Goal: Task Accomplishment & Management: Use online tool/utility

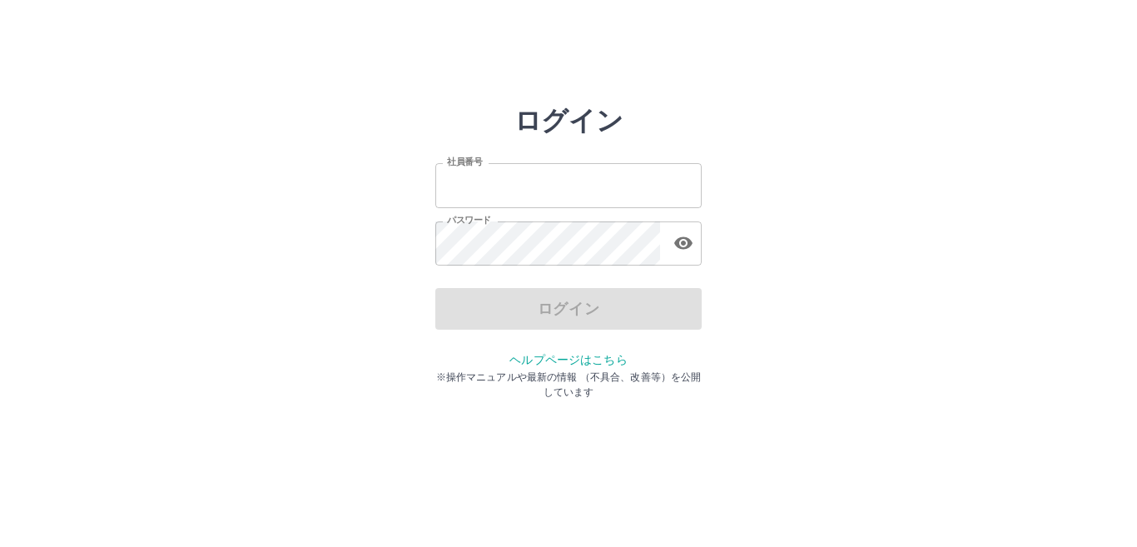
type input "*******"
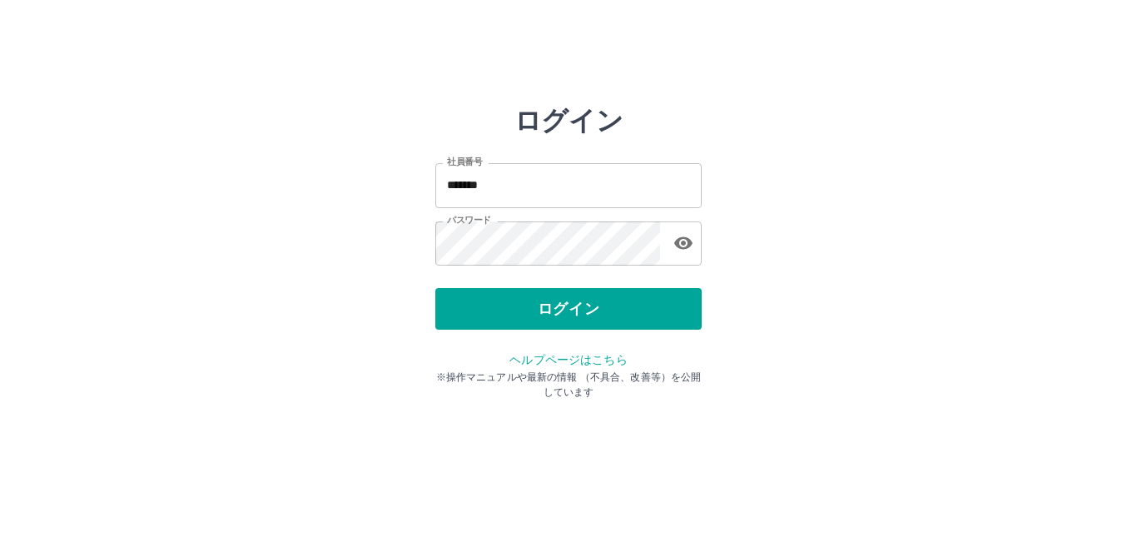
click at [487, 308] on div "ログイン" at bounding box center [568, 309] width 266 height 42
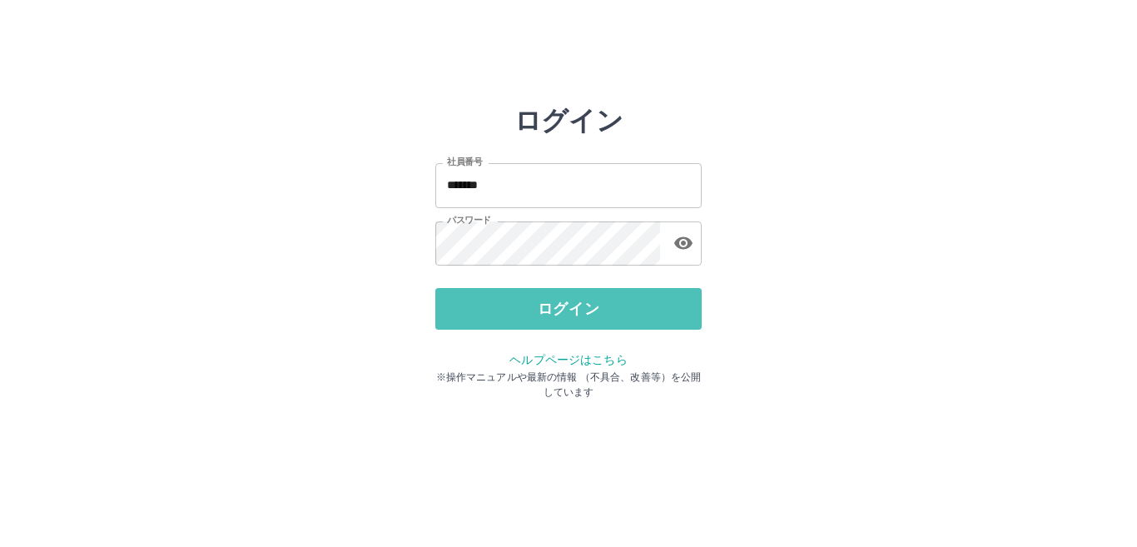
click at [487, 308] on button "ログイン" at bounding box center [568, 309] width 266 height 42
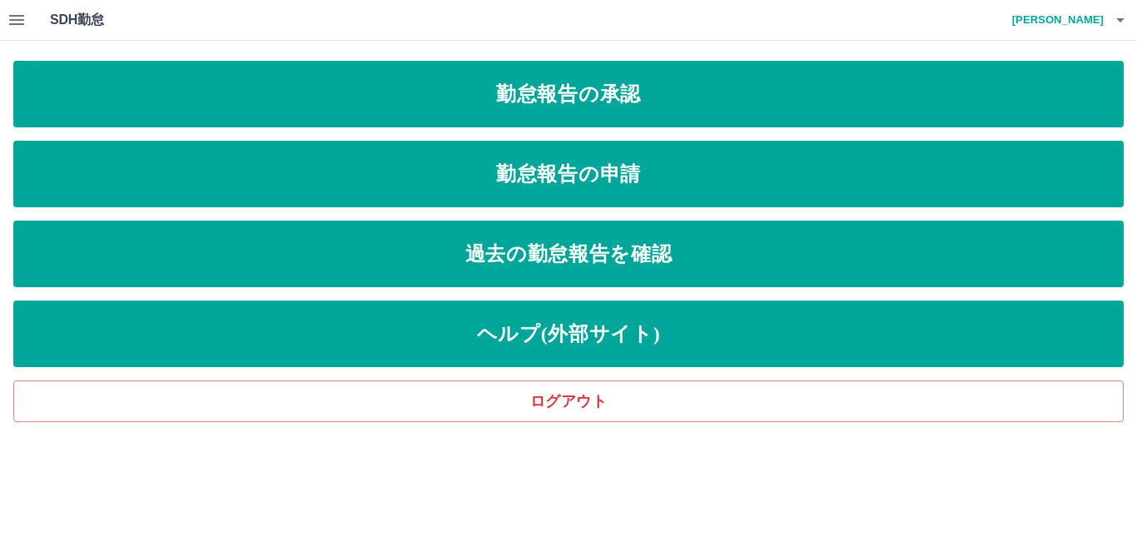
click at [12, 16] on icon "button" at bounding box center [16, 20] width 15 height 10
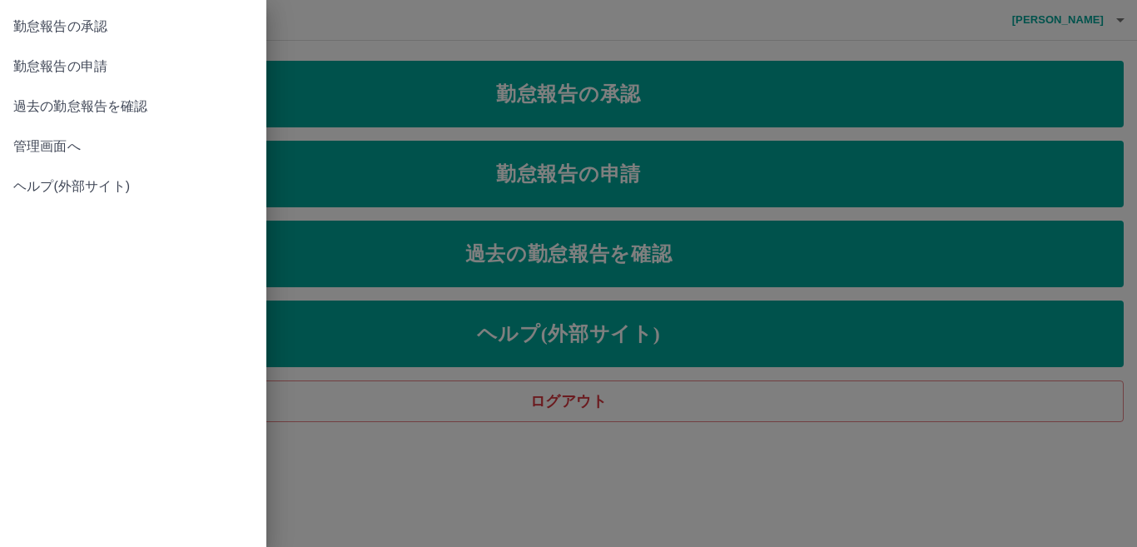
click at [32, 142] on span "管理画面へ" at bounding box center [133, 147] width 240 height 20
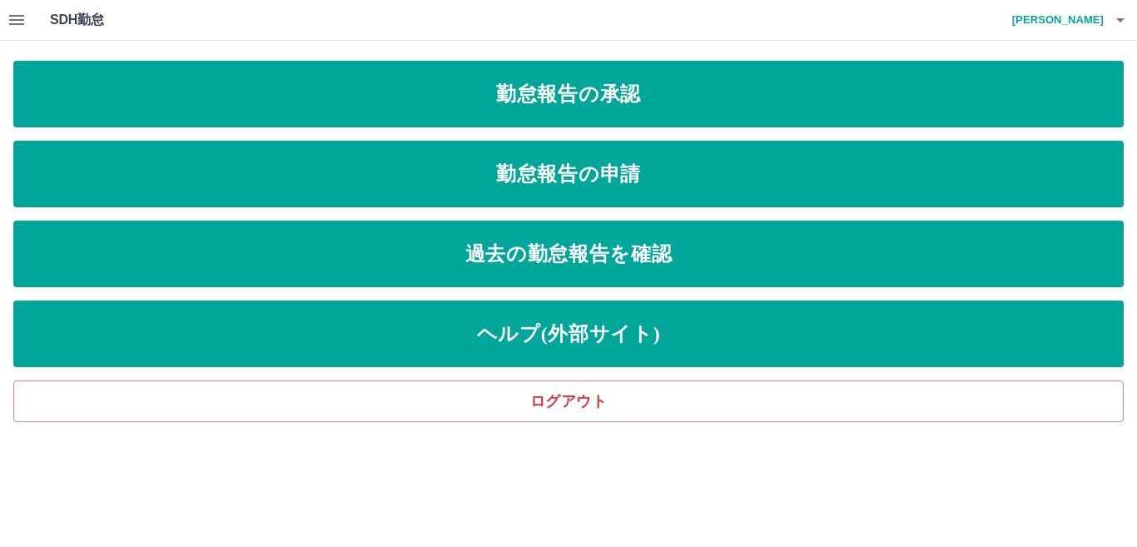
click at [20, 15] on icon "button" at bounding box center [16, 20] width 15 height 10
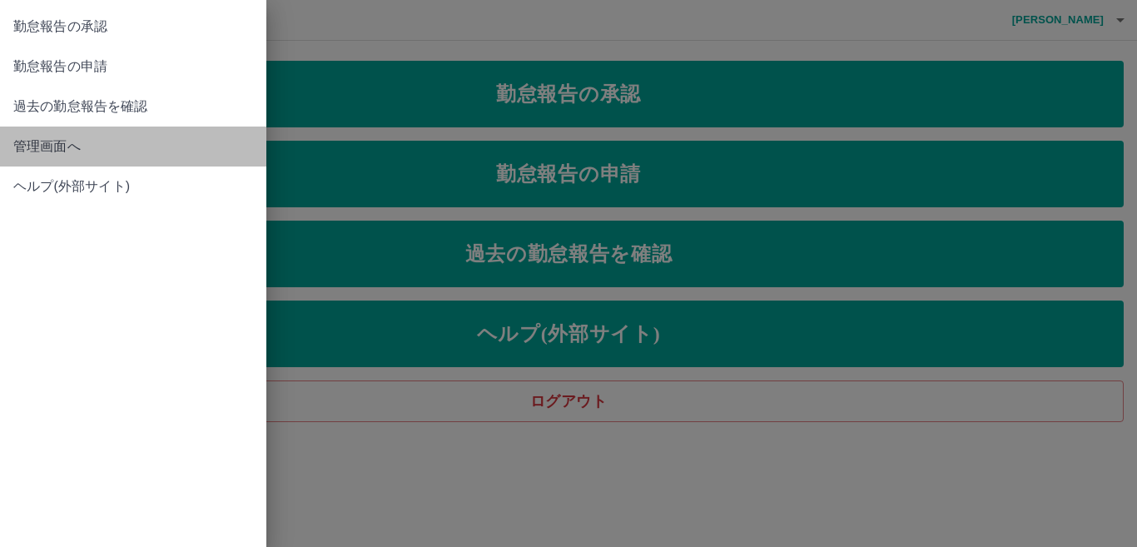
click at [39, 149] on span "管理画面へ" at bounding box center [133, 147] width 240 height 20
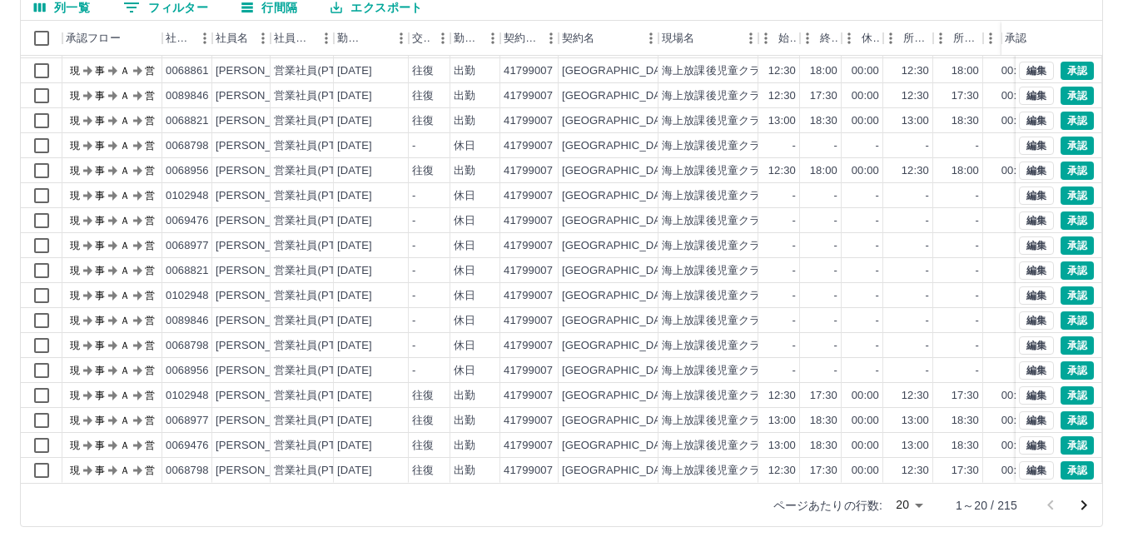
scroll to position [87, 0]
click at [1086, 505] on icon "次のページへ" at bounding box center [1085, 505] width 6 height 10
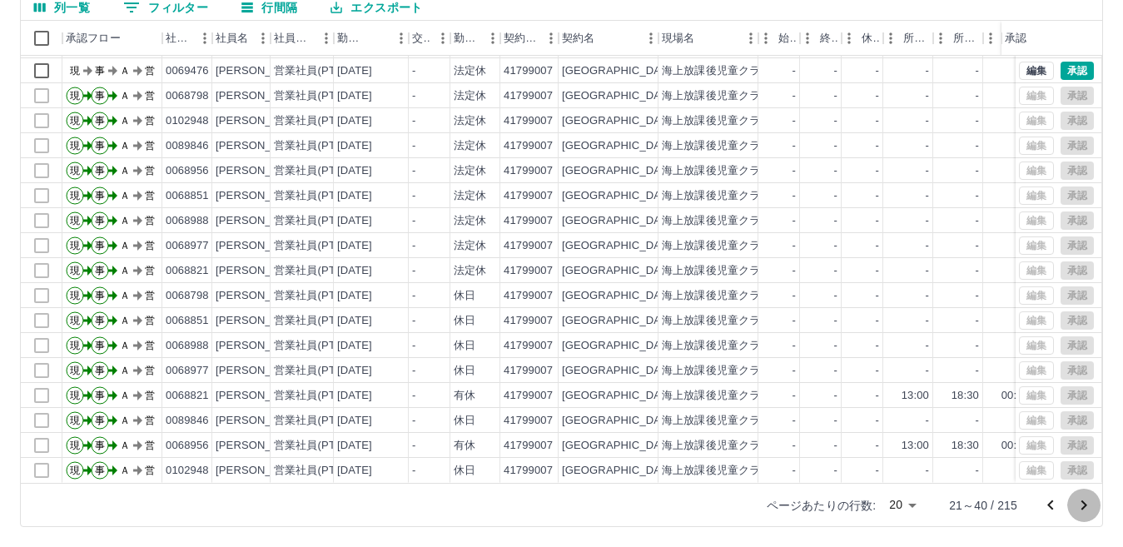
click at [1083, 504] on icon "次のページへ" at bounding box center [1084, 505] width 20 height 20
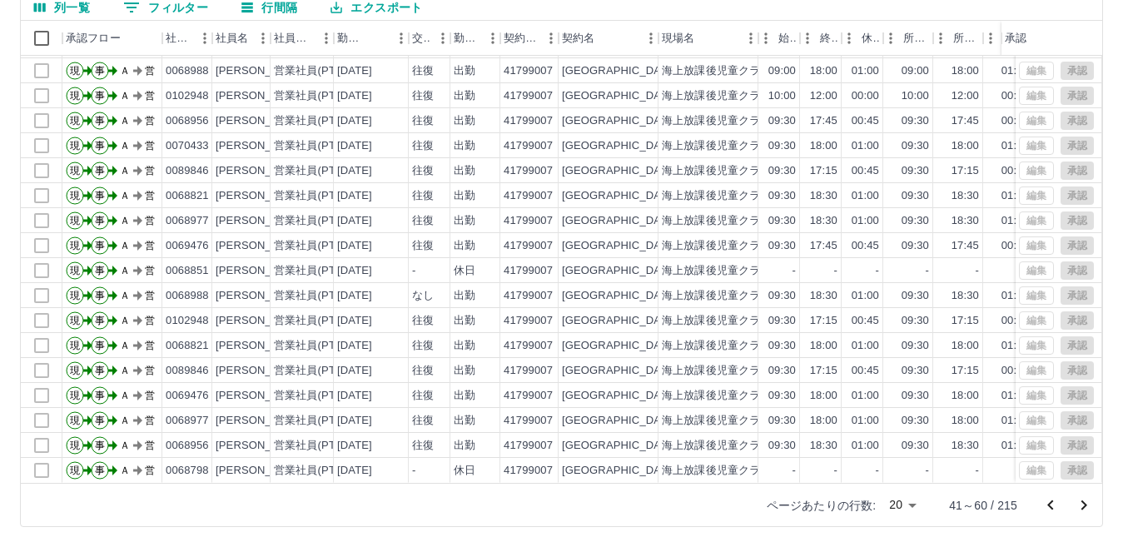
click at [1082, 507] on icon "次のページへ" at bounding box center [1084, 505] width 20 height 20
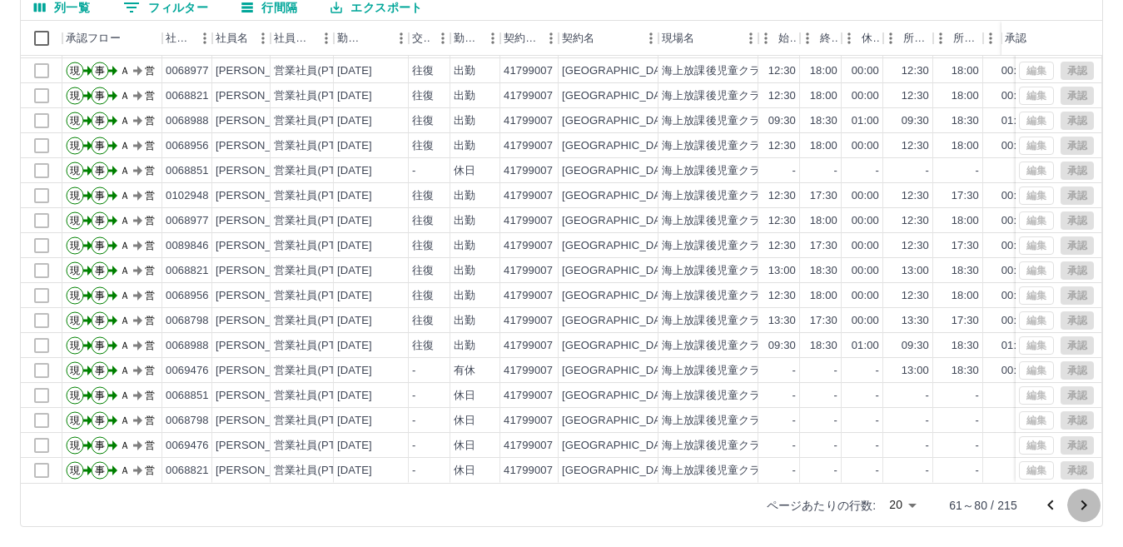
click at [1083, 505] on icon "次のページへ" at bounding box center [1084, 505] width 20 height 20
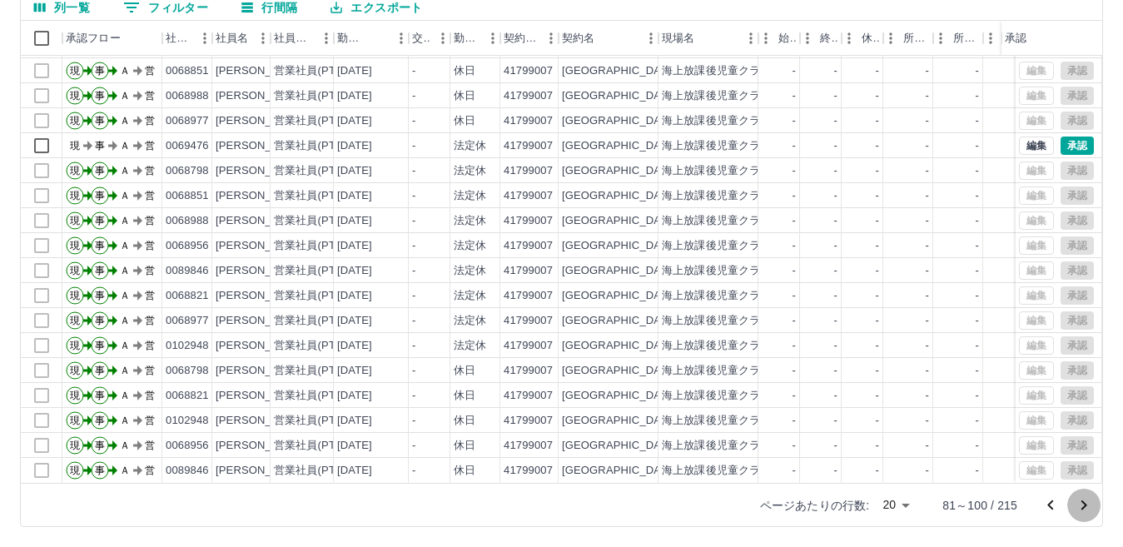
click at [1087, 505] on icon "次のページへ" at bounding box center [1084, 505] width 20 height 20
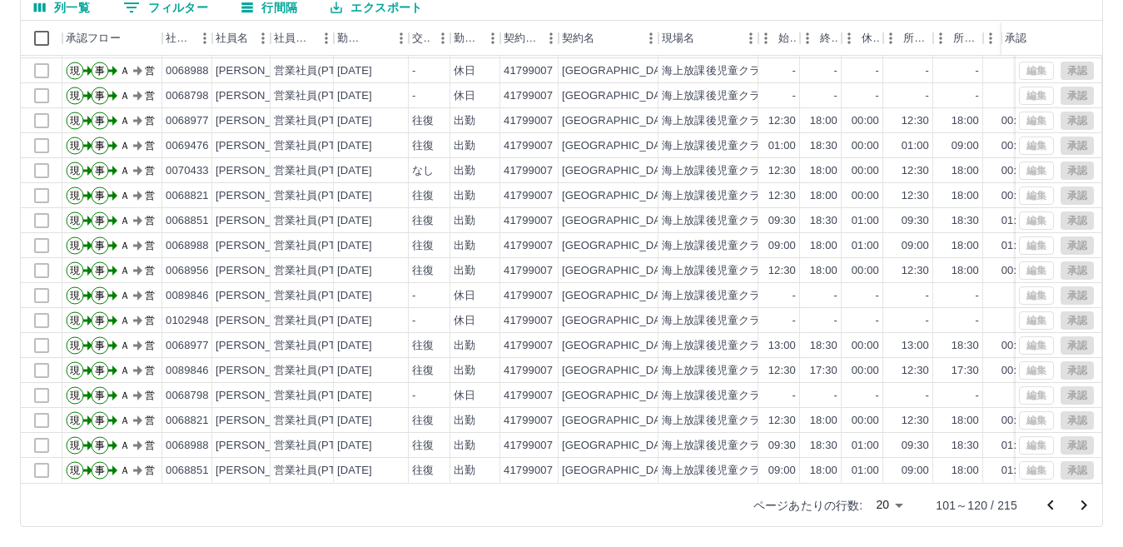
click at [1087, 505] on icon "次のページへ" at bounding box center [1084, 505] width 20 height 20
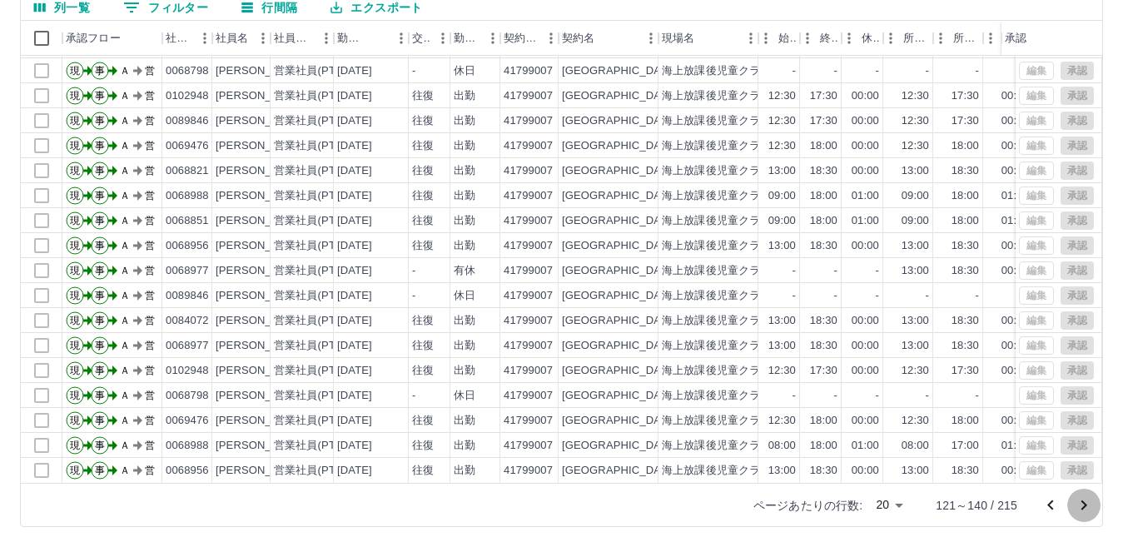
click at [1078, 514] on icon "次のページへ" at bounding box center [1084, 505] width 20 height 20
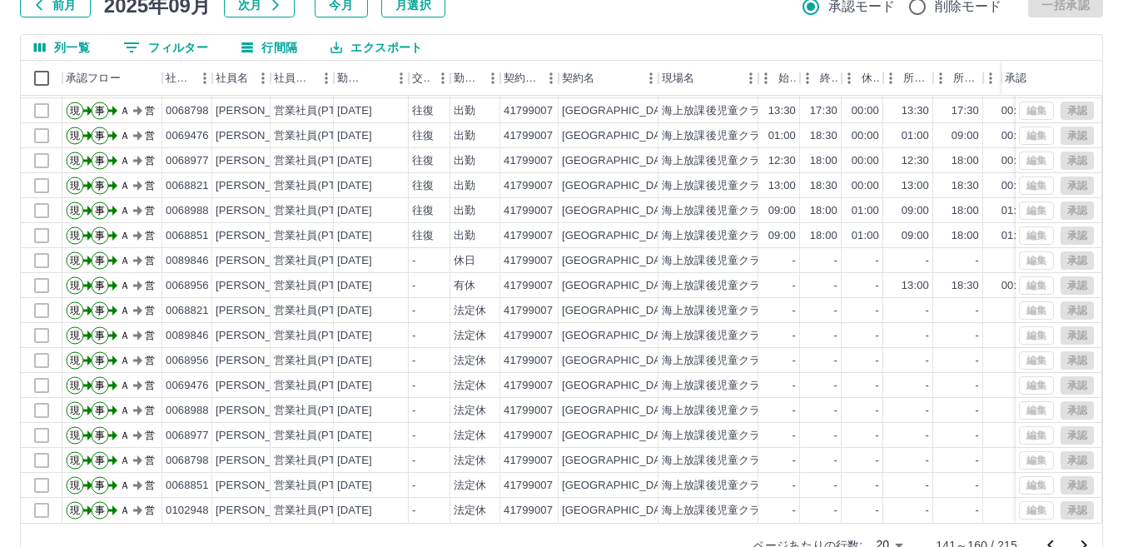
scroll to position [157, 0]
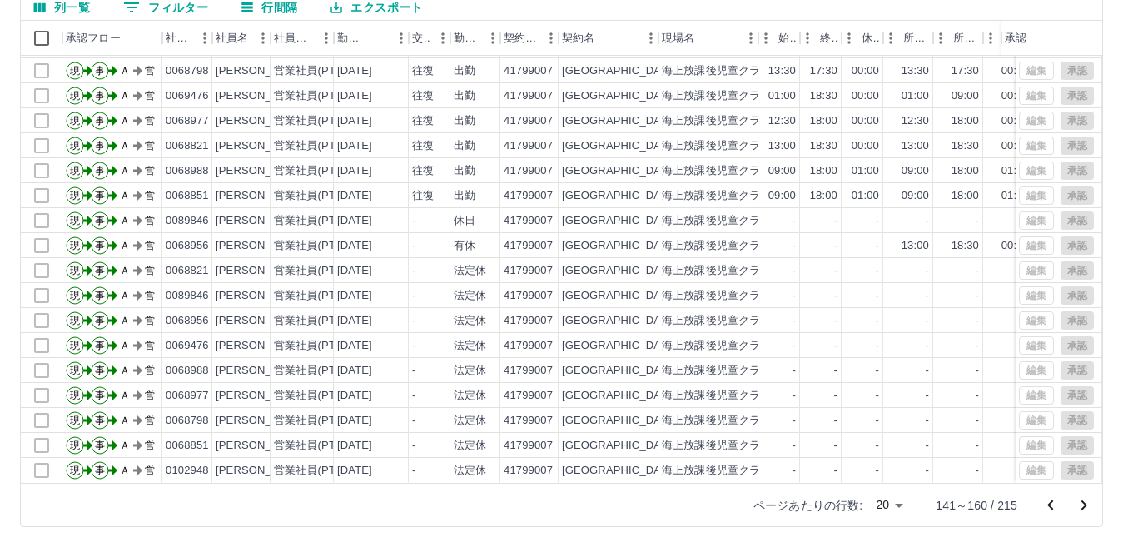
click at [1049, 505] on icon "前のページへ" at bounding box center [1050, 505] width 6 height 10
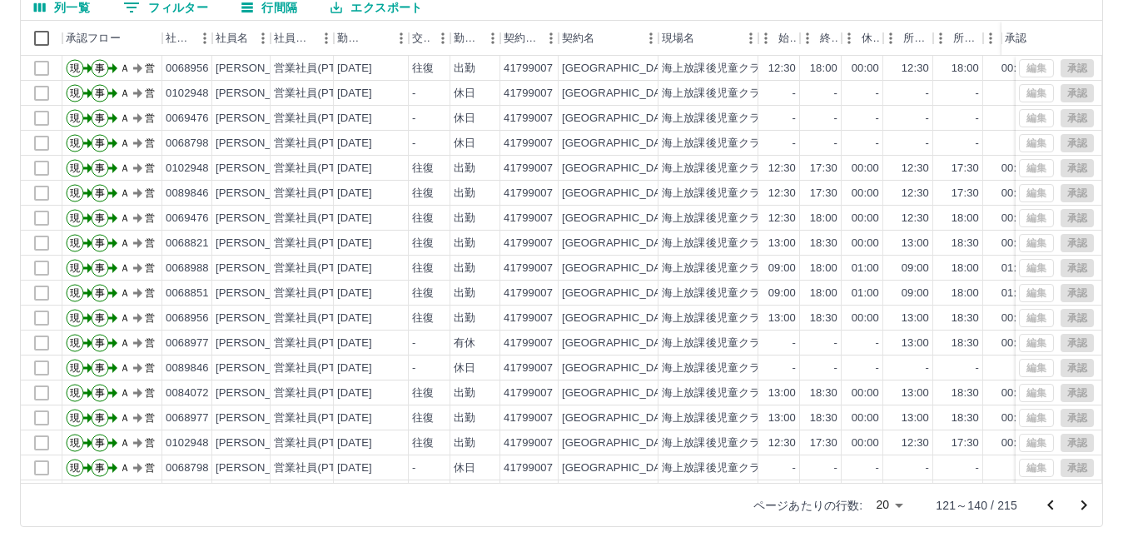
scroll to position [87, 0]
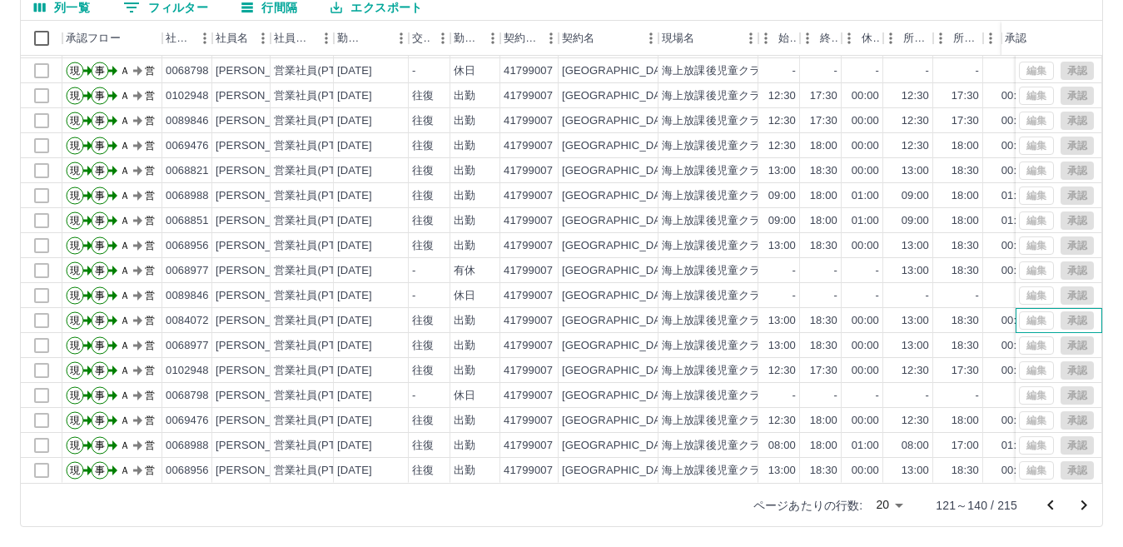
click at [1021, 311] on div "編集 承認" at bounding box center [1056, 320] width 75 height 18
click at [1020, 311] on div "編集 承認" at bounding box center [1056, 320] width 75 height 18
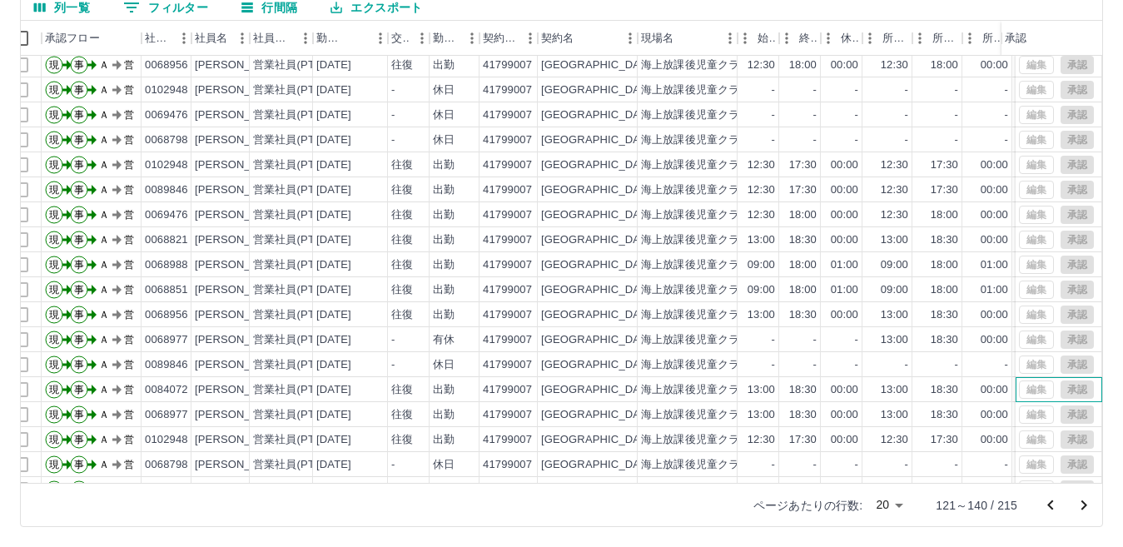
scroll to position [3, 0]
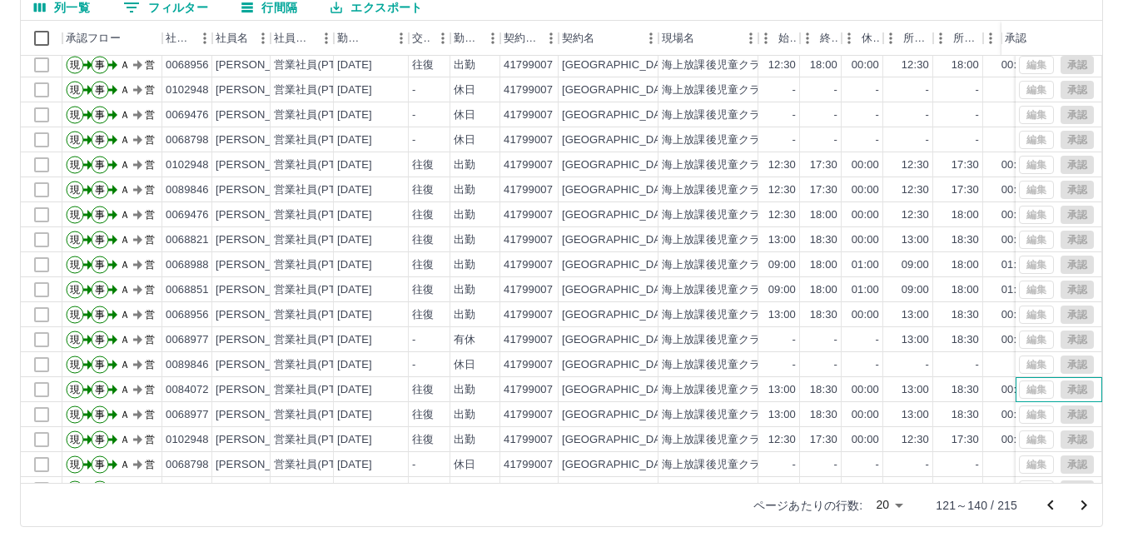
click at [1062, 388] on div "編集 承認" at bounding box center [1056, 389] width 75 height 18
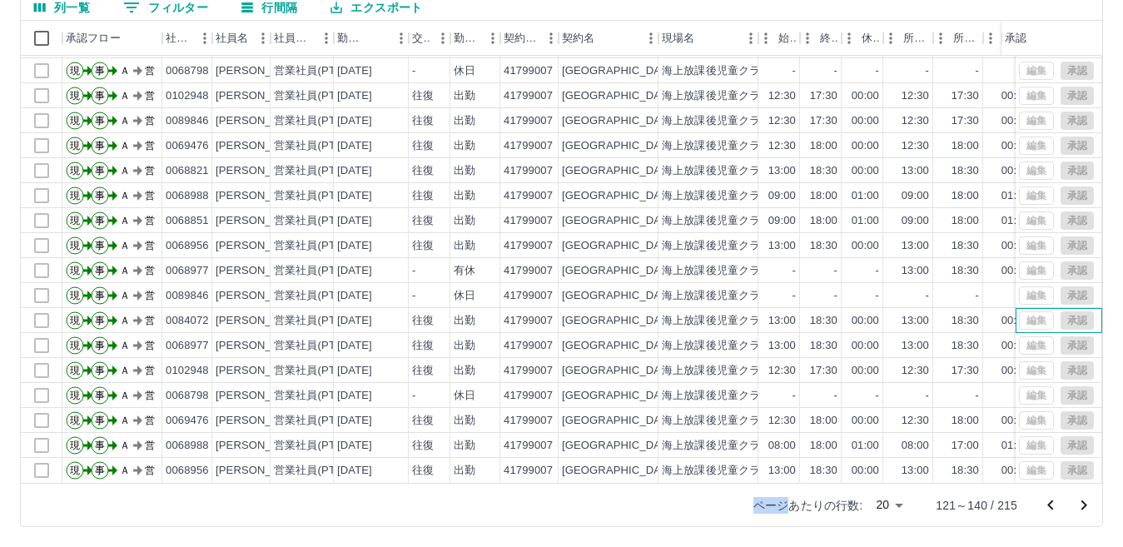
scroll to position [87, 0]
click at [992, 514] on div "ページあたりの行数: 20 ** 121～140 / 215" at bounding box center [918, 505] width 369 height 43
click at [1049, 504] on icon "前のページへ" at bounding box center [1050, 505] width 6 height 10
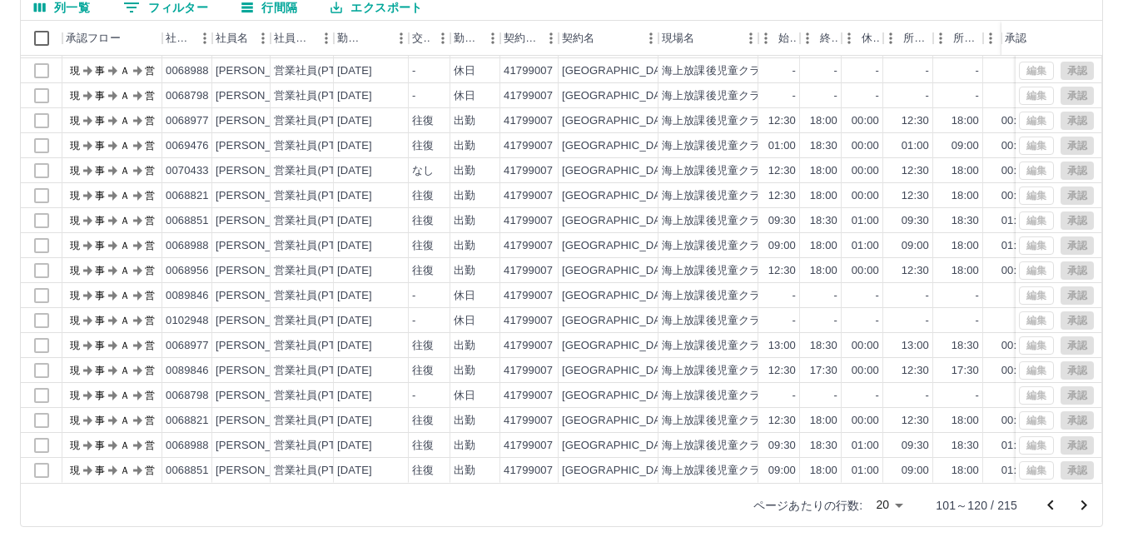
scroll to position [0, 0]
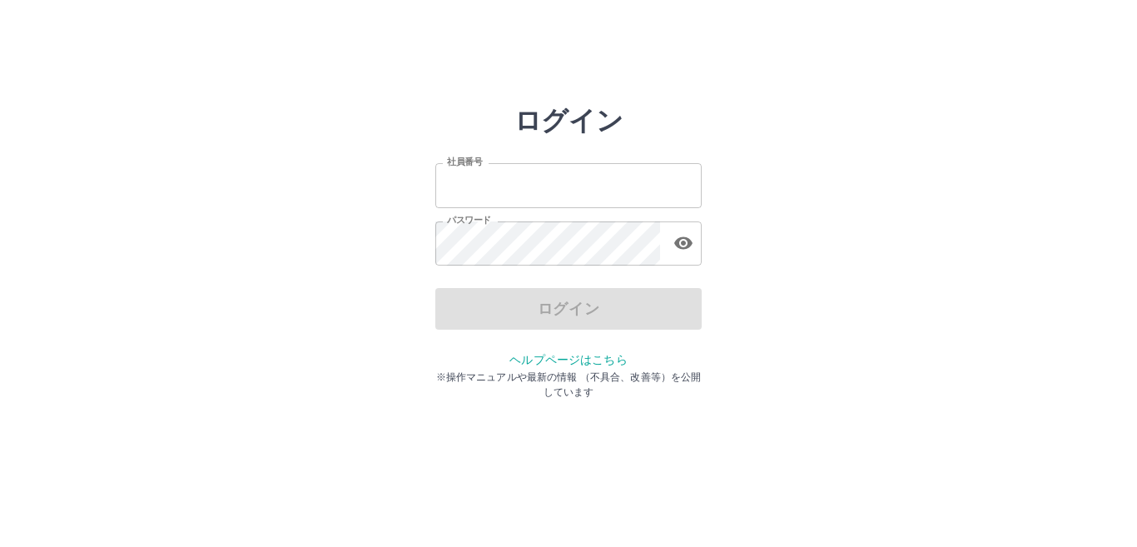
type input "*******"
click at [572, 306] on div "ログイン" at bounding box center [568, 309] width 266 height 42
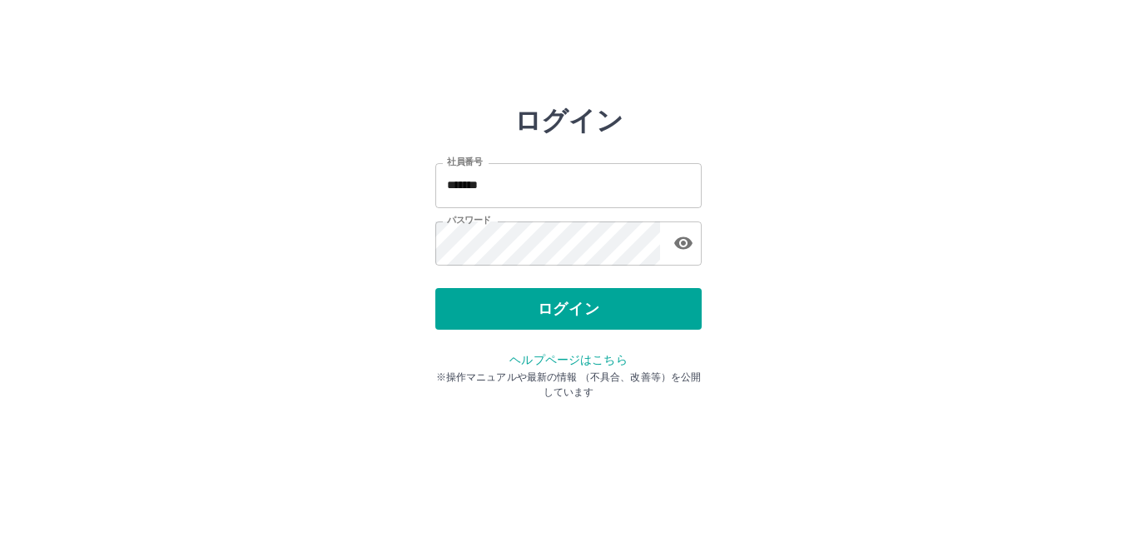
click at [572, 306] on button "ログイン" at bounding box center [568, 309] width 266 height 42
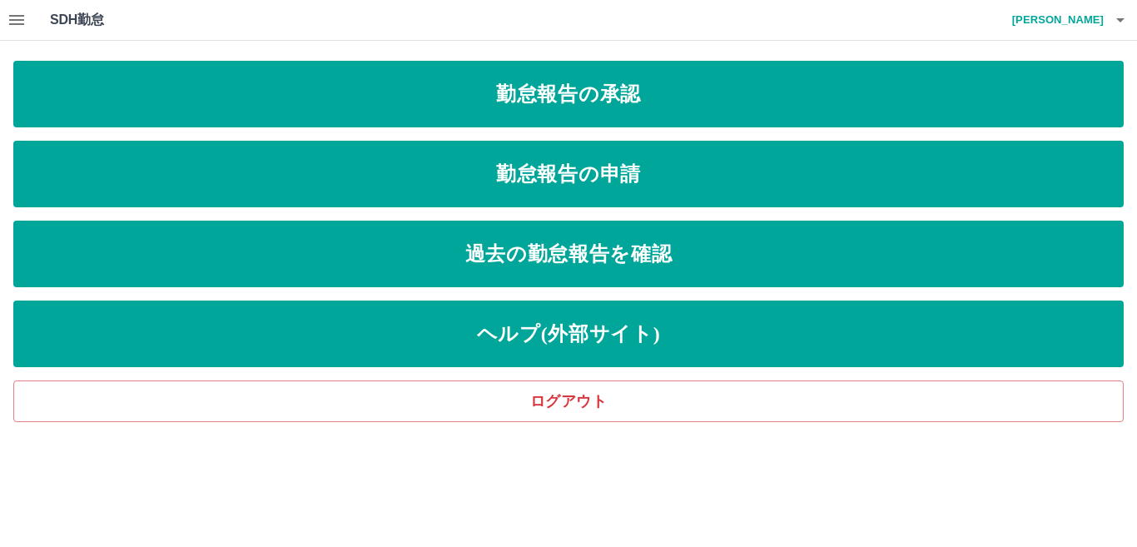
click at [17, 17] on icon "button" at bounding box center [17, 20] width 20 height 20
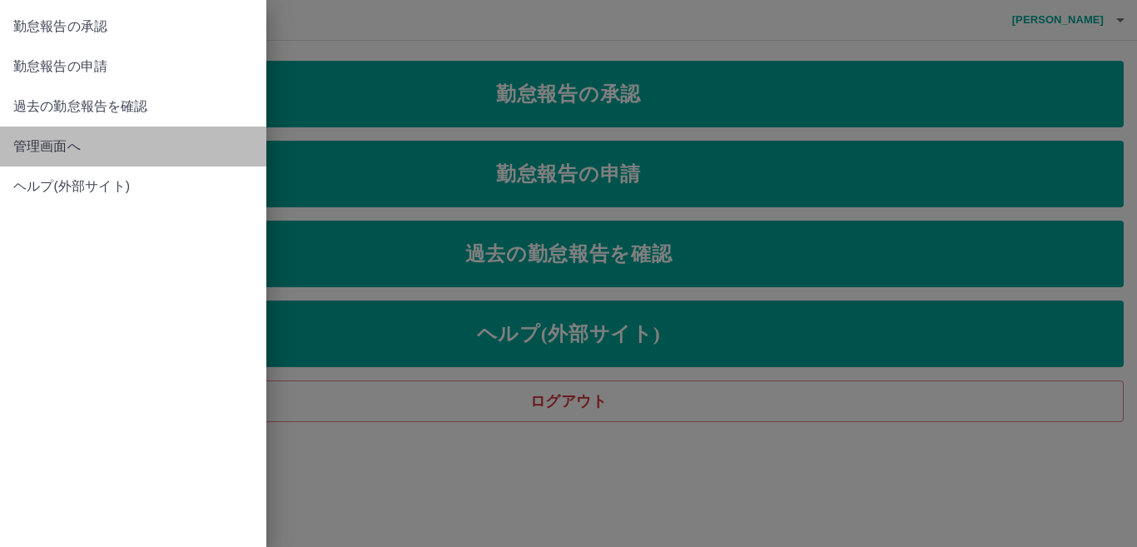
click at [52, 141] on span "管理画面へ" at bounding box center [133, 147] width 240 height 20
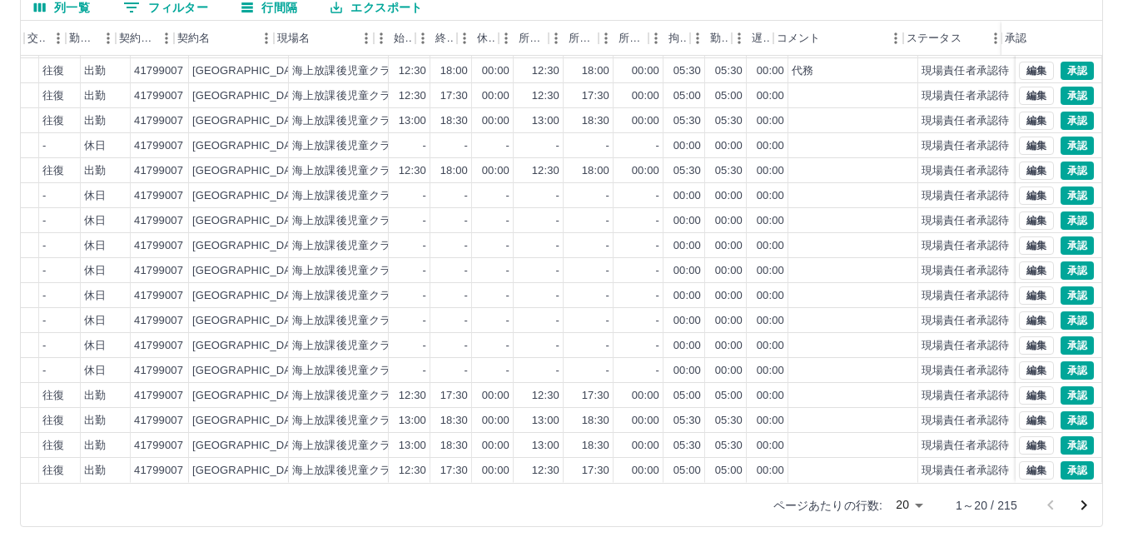
scroll to position [87, 386]
click at [1086, 504] on icon "次のページへ" at bounding box center [1085, 505] width 6 height 10
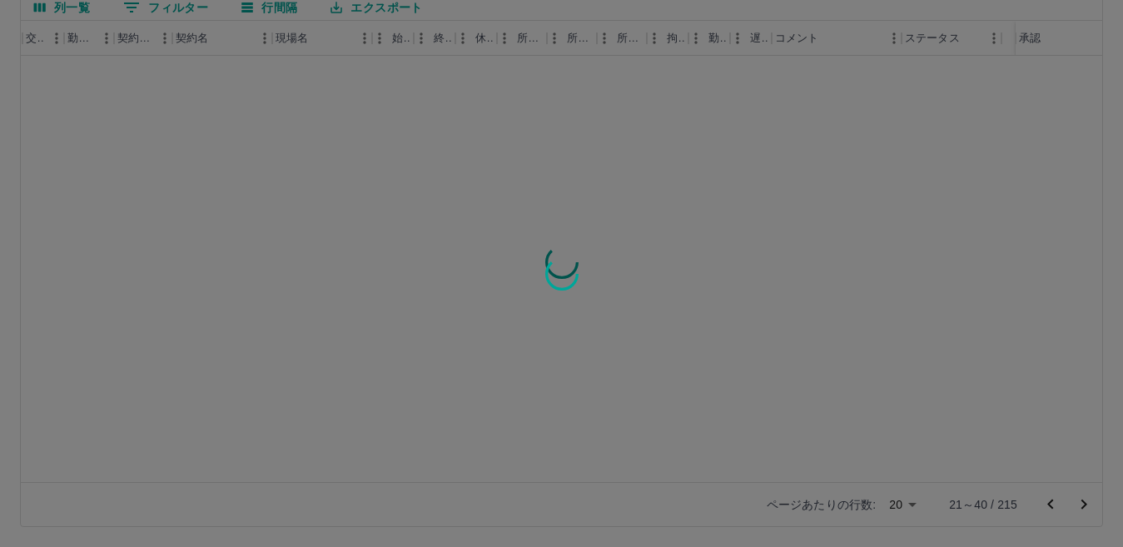
scroll to position [0, 372]
